Goal: Task Accomplishment & Management: Complete application form

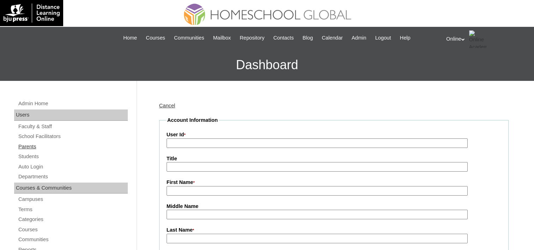
click at [26, 146] on link "Parents" at bounding box center [73, 146] width 110 height 9
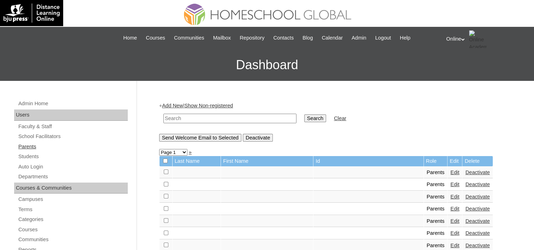
click at [22, 147] on link "Parents" at bounding box center [73, 146] width 110 height 9
click at [32, 144] on link "Parents" at bounding box center [73, 146] width 110 height 9
click at [173, 102] on div "+ Add New | Show Non-registered Search Clear Send Welcome Email to Selected Dea…" at bounding box center [334, 121] width 350 height 39
click at [172, 104] on link "Add New" at bounding box center [172, 106] width 21 height 6
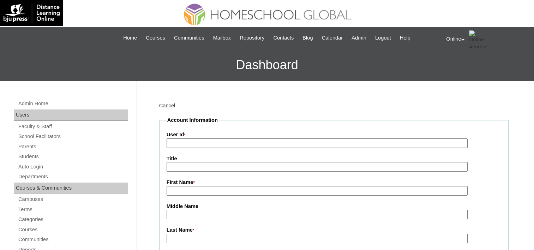
click at [198, 141] on input "User Id *" at bounding box center [317, 143] width 301 height 10
paste input "HGP0197-OACAD2025"
type input "HGP0197-OACAD2025"
click at [178, 185] on label "First Name *" at bounding box center [334, 183] width 335 height 8
click at [178, 186] on input "First Name *" at bounding box center [317, 191] width 301 height 10
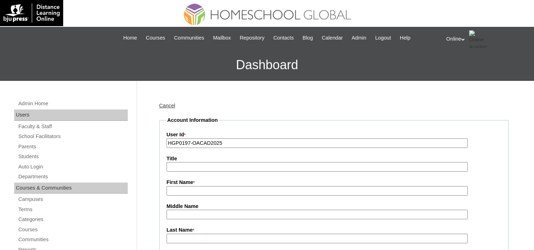
paste input "[PERSON_NAME]"
click at [198, 189] on input "[PERSON_NAME]" at bounding box center [317, 191] width 301 height 10
type input "Mariejo"
click at [175, 235] on input "Last Name *" at bounding box center [317, 239] width 301 height 10
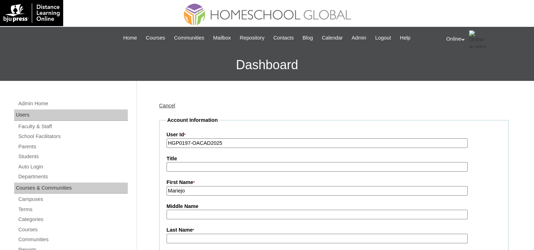
paste input "Joaquin"
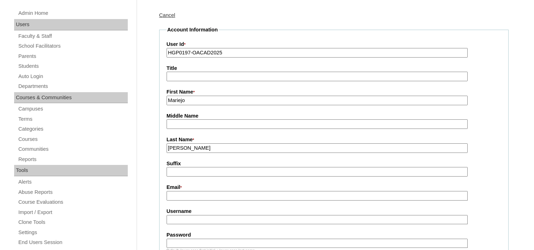
scroll to position [106, 0]
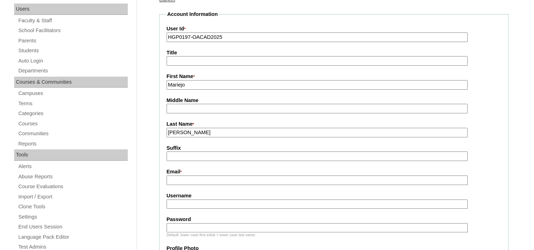
type input "Joaquin"
drag, startPoint x: 177, startPoint y: 178, endPoint x: 177, endPoint y: 171, distance: 7.1
click at [177, 178] on input "Email *" at bounding box center [317, 180] width 301 height 10
paste input "majo.j.avila@gmail.com"
type input "majo.j.avila@gmail.com"
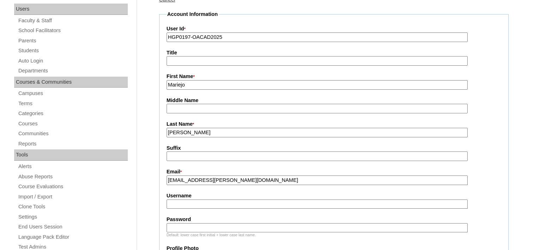
click at [191, 204] on input "Username" at bounding box center [317, 205] width 301 height 10
paste input "m.joaquin2025"
type input "m.joaquin2025"
click at [188, 226] on input "Password" at bounding box center [317, 228] width 301 height 10
paste input "YgTfg"
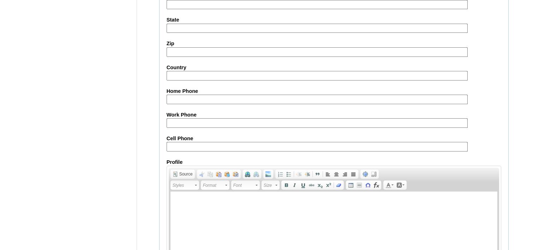
scroll to position [696, 0]
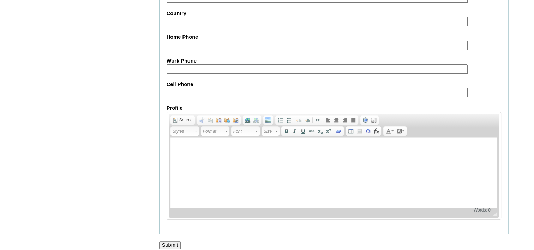
type input "YgTfg"
click at [165, 241] on input "Submit" at bounding box center [170, 245] width 22 height 8
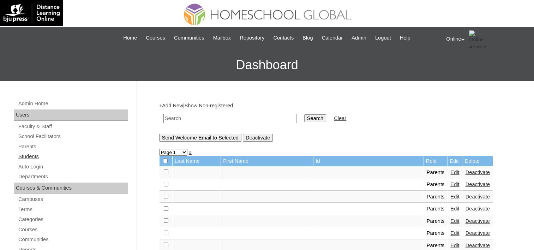
drag, startPoint x: 20, startPoint y: 154, endPoint x: 30, endPoint y: 154, distance: 9.9
click at [20, 154] on link "Students" at bounding box center [73, 156] width 110 height 9
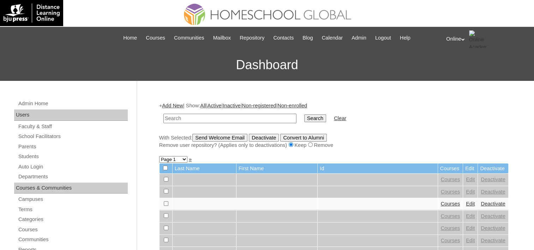
click at [170, 103] on link "Add New" at bounding box center [172, 106] width 21 height 6
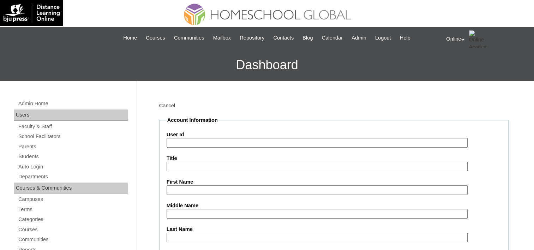
click at [215, 139] on input "User Id" at bounding box center [317, 143] width 301 height 10
paste input "HG241OACAD2025"
type input "HG241OACAD2025"
drag, startPoint x: 182, startPoint y: 189, endPoint x: 179, endPoint y: 184, distance: 6.0
click at [182, 189] on input "First Name" at bounding box center [317, 190] width 301 height 10
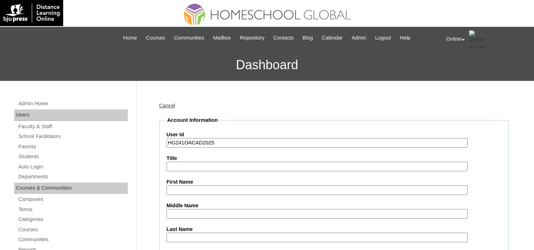
paste input "Massimo Giacomo Joaquin AVILA _210009549"
click at [191, 191] on input "Massimo Giacomo Joaquin AVILA _210009549" at bounding box center [317, 190] width 301 height 10
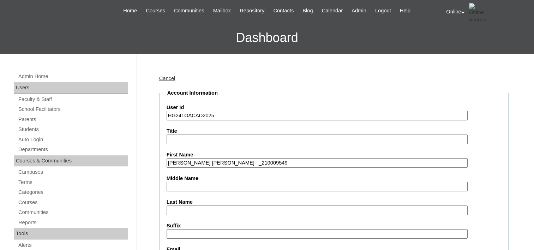
scroll to position [71, 0]
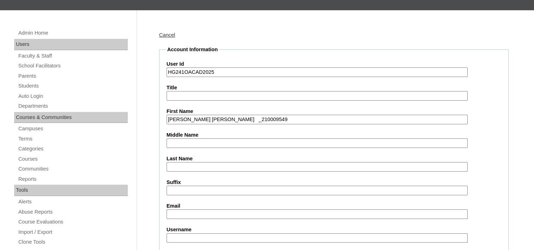
drag, startPoint x: 213, startPoint y: 117, endPoint x: 309, endPoint y: 117, distance: 96.8
click at [309, 117] on input "Massimo Giacomo Joaquin AVILA _210009549" at bounding box center [317, 120] width 301 height 10
type input "[PERSON_NAME]"
click at [186, 163] on input "Last Name" at bounding box center [317, 167] width 301 height 10
paste input "Joaquin AVILA _210009549"
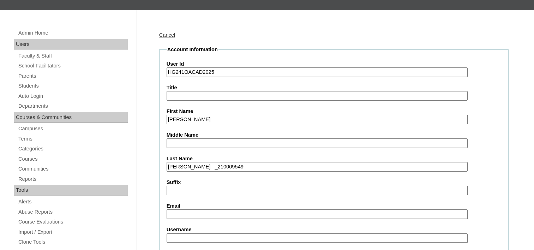
drag, startPoint x: 167, startPoint y: 166, endPoint x: 262, endPoint y: 166, distance: 95.0
click at [262, 166] on input "Joaquin AVILA _210009549" at bounding box center [317, 167] width 301 height 10
type input "Avila"
click at [210, 213] on input "Email" at bounding box center [317, 214] width 301 height 10
paste input "majo.j.avila@gmail.com"
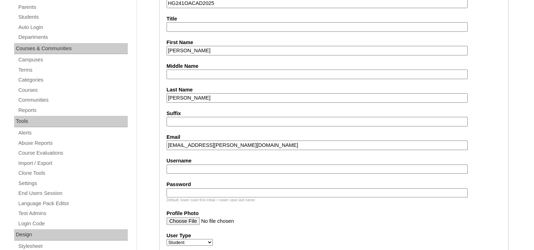
scroll to position [141, 0]
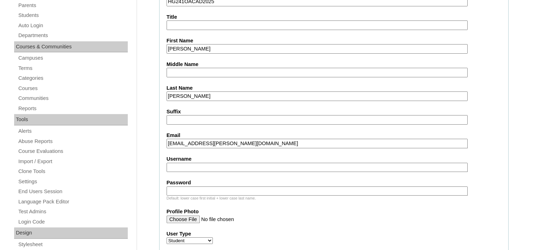
type input "majo.j.avila@gmail.com"
click at [178, 166] on input "Username" at bounding box center [317, 168] width 301 height 10
paste input "m.joaquin2025"
drag, startPoint x: 232, startPoint y: 163, endPoint x: 130, endPoint y: 155, distance: 102.7
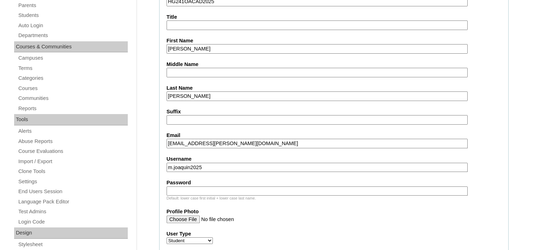
paste input "g.avila"
type input "mg.avila2025"
click at [186, 189] on input "Password" at bounding box center [317, 191] width 301 height 10
paste input "YtGfd"
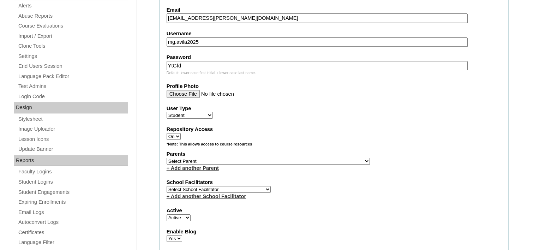
scroll to position [353, 0]
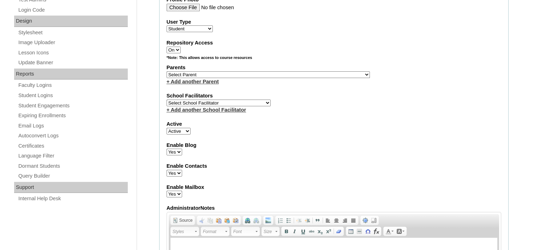
type input "YtGfd"
click at [206, 71] on select "Select Parent , , , , , , , , , , , , , , , , , , , , , , , , , , , , , , , , ,…" at bounding box center [268, 74] width 203 height 7
click at [167, 71] on select "Select Parent , , , , , , , , , , , , , , , , , , , , , , , , , , , , , , , , ,…" at bounding box center [268, 74] width 203 height 7
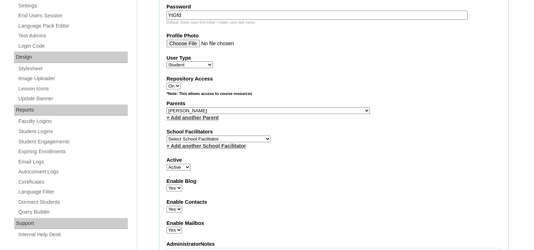
scroll to position [318, 0]
click at [246, 107] on select "Select Parent , , , , , , , , , , , , , , , , , , , , , , , , , , , , , , , , ,…" at bounding box center [268, 110] width 203 height 7
click at [167, 107] on select "Select Parent , , , , , , , , , , , , , , , , , , , , , , , , , , , , , , , , ,…" at bounding box center [268, 110] width 203 height 7
click at [214, 107] on select "Select Parent , , , , , , , , , , , , , , , , , , , , , , , , , , , , , , , , ,…" at bounding box center [268, 110] width 203 height 7
select select "30817"
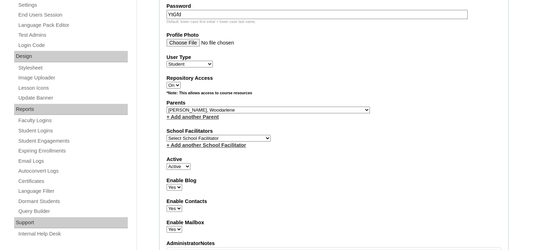
click at [167, 107] on select "Select Parent , , , , , , , , , , , , , , , , , , , , , , , , , , , , , , , , ,…" at bounding box center [268, 110] width 203 height 7
click at [217, 136] on select "Select School Facilitator Norman Añain Ruffa Abadijas Mary Abella Gloryfe Abion…" at bounding box center [219, 138] width 104 height 7
select select "39214"
click at [167, 135] on select "Select School Facilitator Norman Añain Ruffa Abadijas Mary Abella Gloryfe Abion…" at bounding box center [219, 138] width 104 height 7
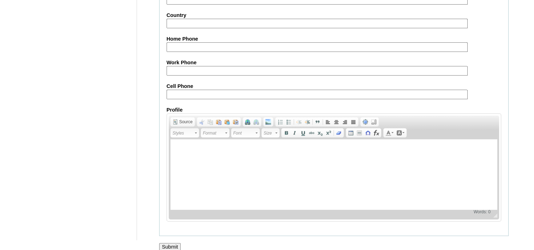
scroll to position [817, 0]
click at [167, 242] on input "Submit" at bounding box center [170, 246] width 22 height 8
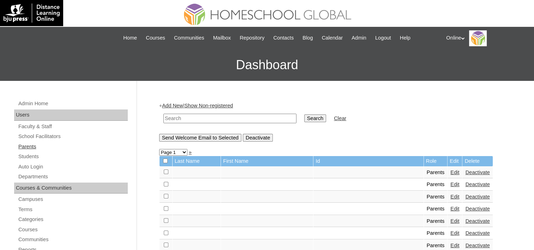
click at [32, 148] on link "Parents" at bounding box center [73, 146] width 110 height 9
click at [203, 117] on input "text" at bounding box center [229, 119] width 133 height 10
type input "[PERSON_NAME]"
click at [304, 114] on input "Search" at bounding box center [315, 118] width 22 height 8
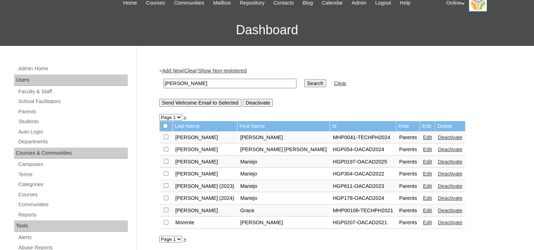
scroll to position [71, 0]
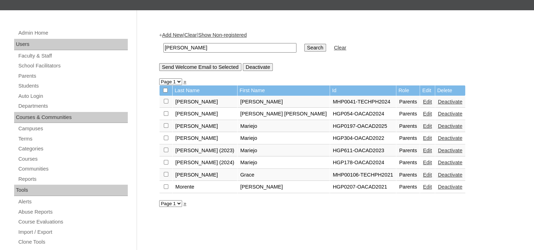
click at [423, 126] on link "Edit" at bounding box center [427, 126] width 9 height 6
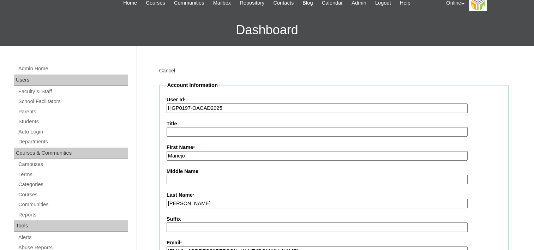
scroll to position [106, 0]
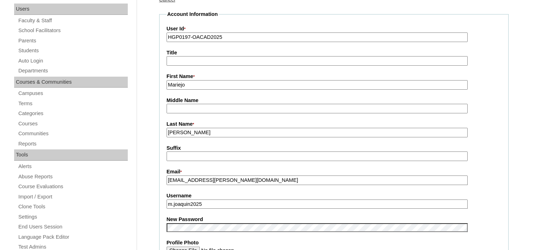
click at [198, 130] on input "[PERSON_NAME]" at bounding box center [317, 133] width 301 height 10
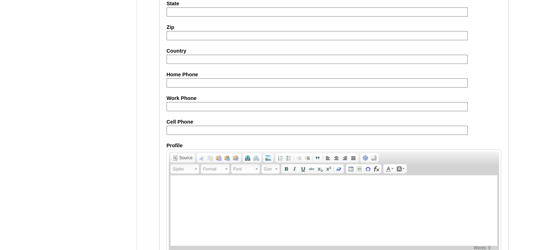
scroll to position [669, 0]
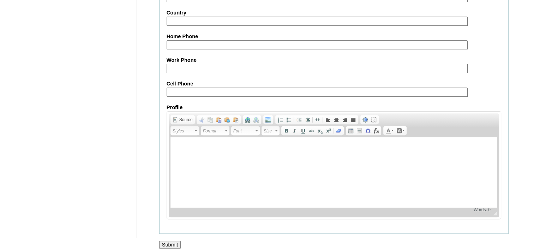
type input "[PERSON_NAME] 2025"
click at [168, 241] on input "Submit" at bounding box center [170, 245] width 22 height 8
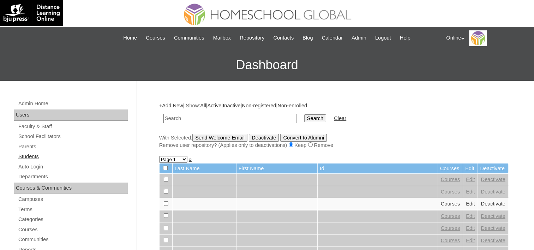
click at [26, 155] on link "Students" at bounding box center [73, 156] width 110 height 9
click at [189, 116] on input "text" at bounding box center [229, 119] width 133 height 10
type input "[PERSON_NAME]"
click at [304, 117] on input "Search" at bounding box center [315, 118] width 22 height 8
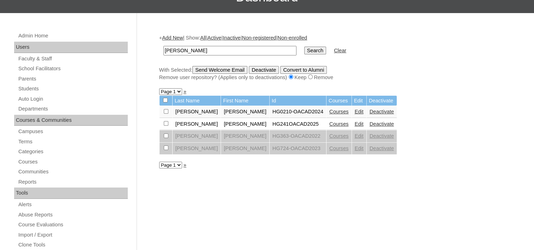
scroll to position [71, 0]
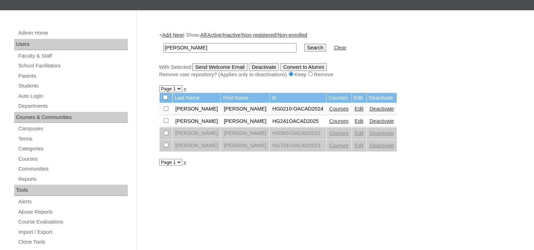
click at [329, 119] on link "Courses" at bounding box center [338, 121] width 19 height 6
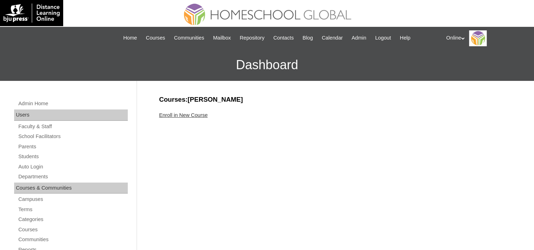
click at [182, 112] on link "Enroll in New Course" at bounding box center [183, 115] width 49 height 6
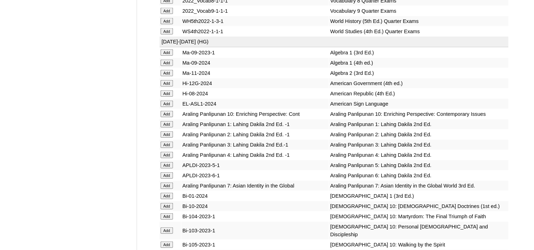
scroll to position [1624, 0]
